Goal: Task Accomplishment & Management: Use online tool/utility

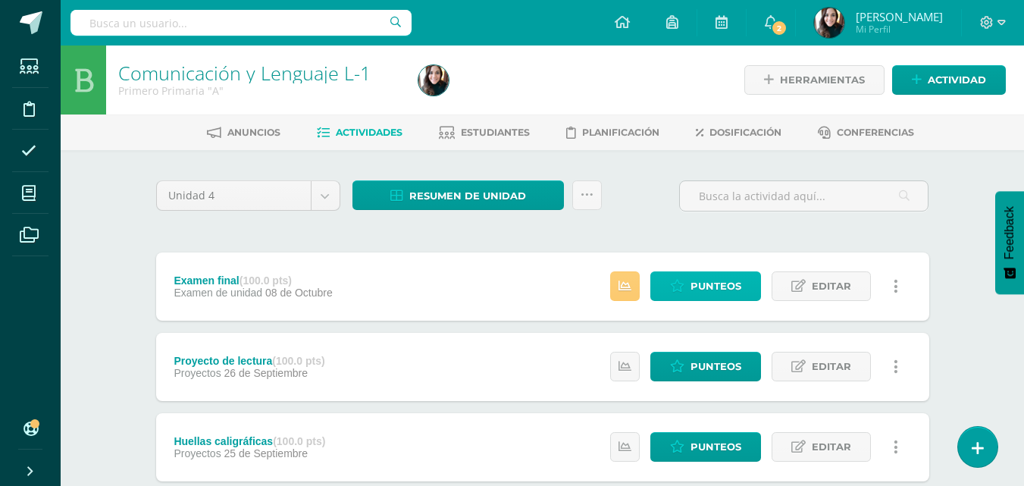
click at [734, 299] on span "Punteos" at bounding box center [715, 286] width 51 height 28
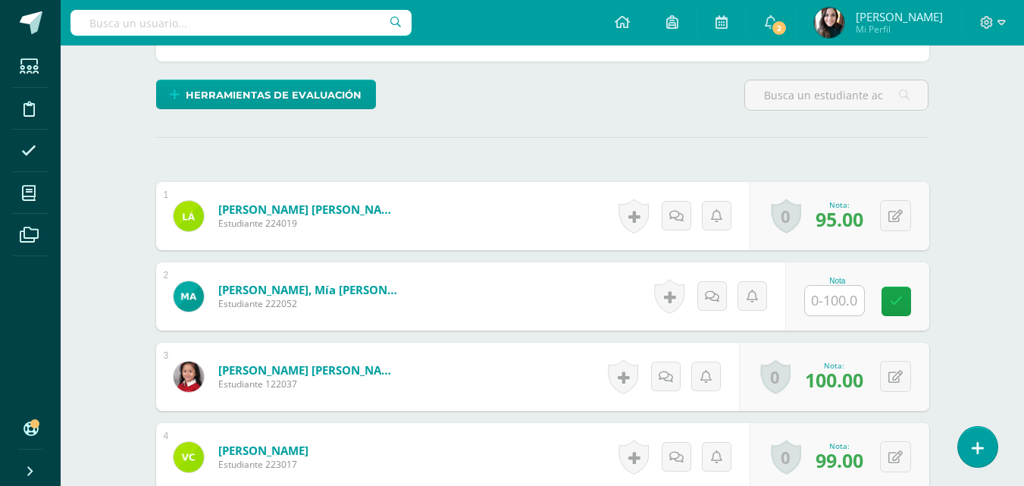
scroll to position [346, 0]
click at [844, 306] on input "text" at bounding box center [834, 300] width 59 height 30
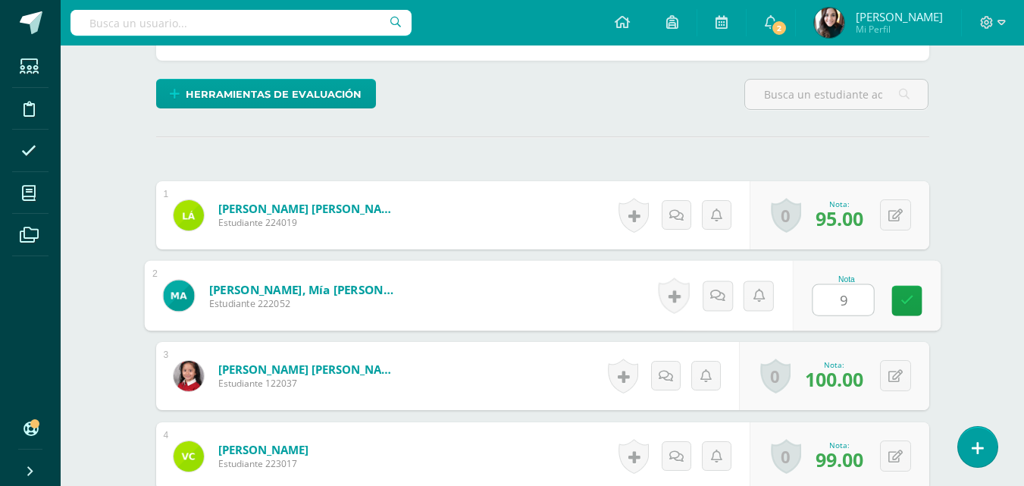
type input "95"
click at [907, 305] on icon at bounding box center [907, 300] width 14 height 13
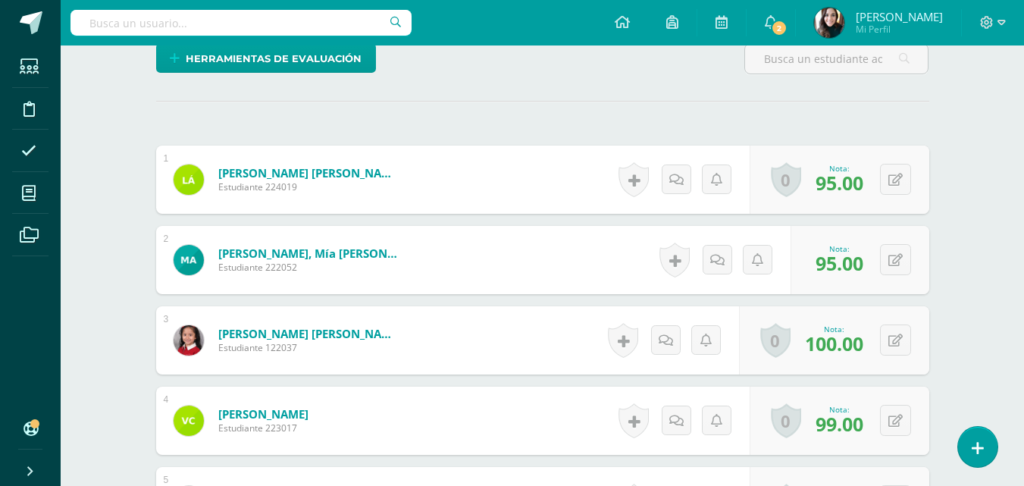
scroll to position [0, 0]
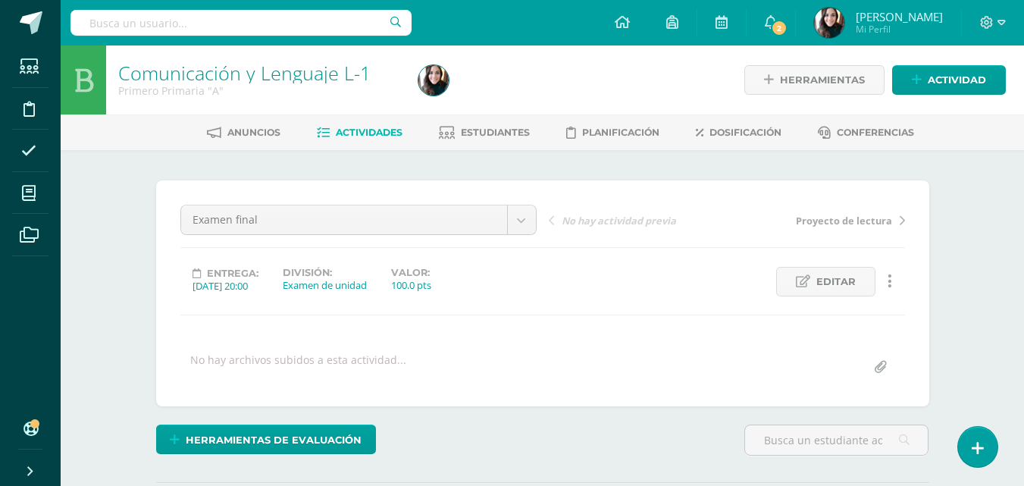
click at [361, 129] on span "Actividades" at bounding box center [369, 132] width 67 height 11
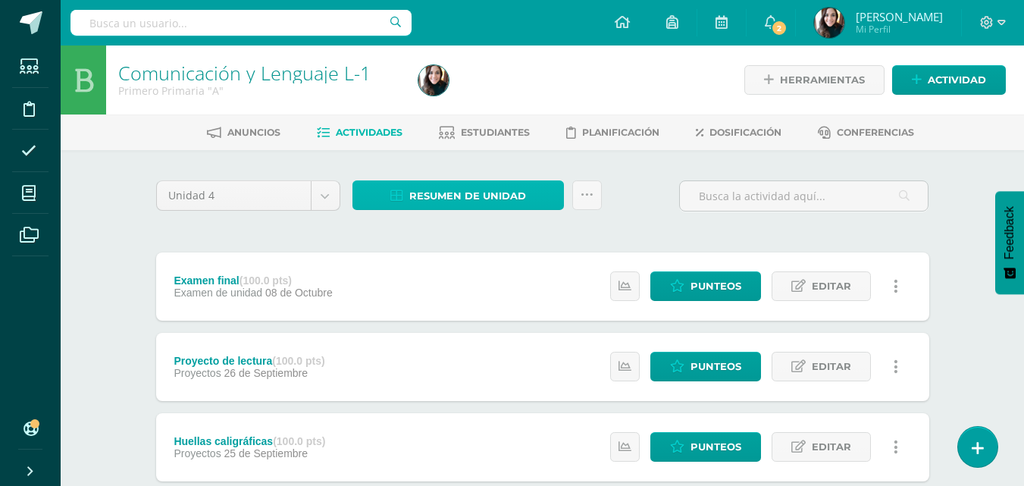
click at [466, 197] on span "Resumen de unidad" at bounding box center [467, 196] width 117 height 28
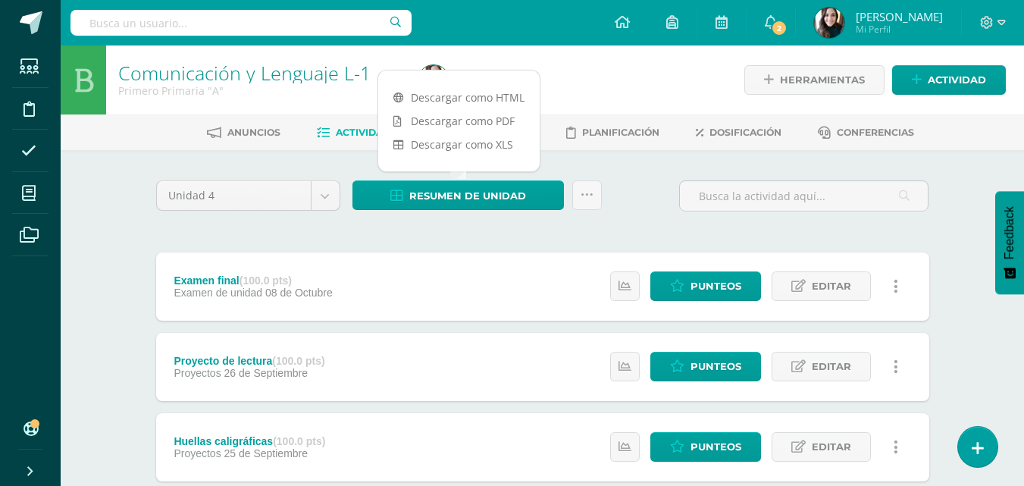
click at [463, 101] on link "Descargar como HTML" at bounding box center [458, 97] width 161 height 23
